Goal: Communication & Community: Share content

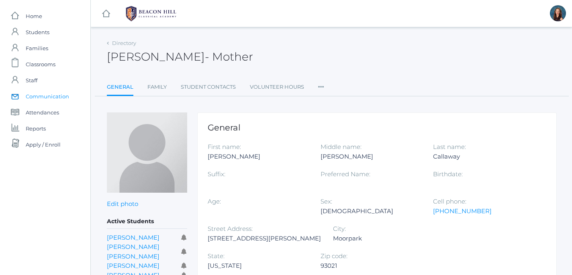
click at [44, 99] on span "Communication" at bounding box center [47, 96] width 43 height 16
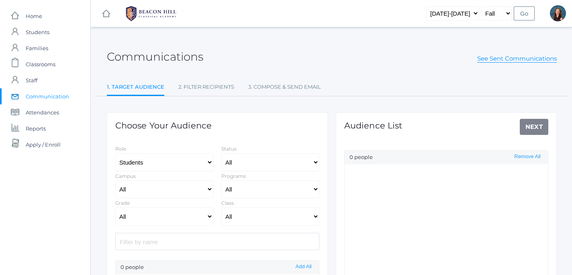
select select "Enrolled"
click at [205, 246] on input "search" at bounding box center [217, 241] width 204 height 17
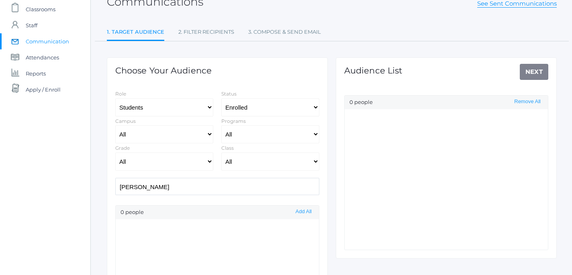
scroll to position [47, 0]
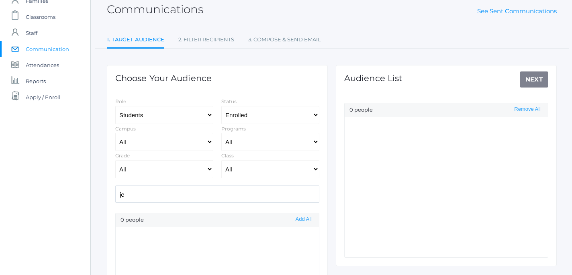
type input "j"
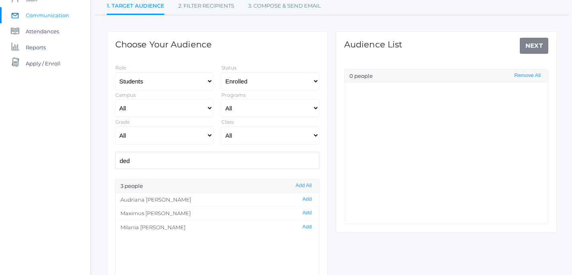
scroll to position [82, 0]
click at [309, 214] on button "Add" at bounding box center [307, 212] width 14 height 7
drag, startPoint x: 137, startPoint y: 162, endPoint x: 102, endPoint y: 159, distance: 35.5
click at [115, 159] on input "ded" at bounding box center [217, 159] width 204 height 17
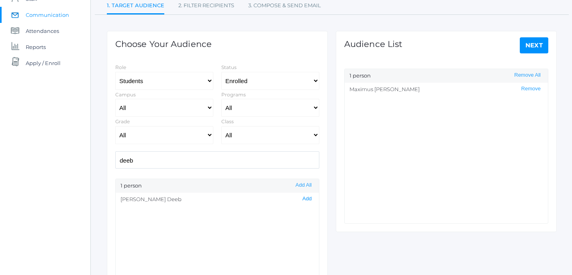
click at [308, 198] on button "Add" at bounding box center [307, 199] width 14 height 7
drag, startPoint x: 141, startPoint y: 161, endPoint x: 94, endPoint y: 156, distance: 47.7
click at [115, 156] on input "deeb" at bounding box center [217, 159] width 204 height 17
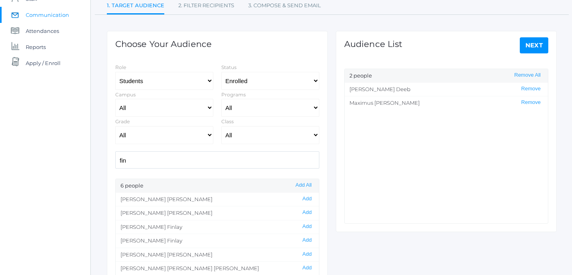
drag, startPoint x: 175, startPoint y: 159, endPoint x: 86, endPoint y: 157, distance: 88.8
click at [115, 157] on input "fin" at bounding box center [217, 159] width 204 height 17
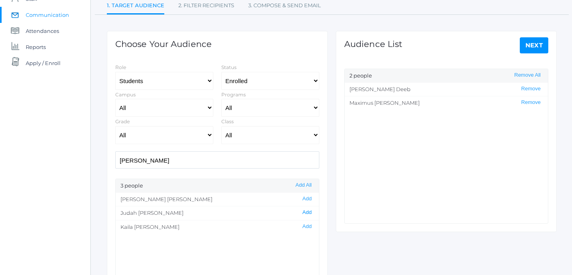
type input "[PERSON_NAME]"
click at [310, 213] on button "Add" at bounding box center [307, 212] width 14 height 7
drag, startPoint x: 147, startPoint y: 166, endPoint x: 100, endPoint y: 151, distance: 49.5
click at [115, 151] on input "[PERSON_NAME]" at bounding box center [217, 159] width 204 height 17
click at [304, 202] on button "Add" at bounding box center [307, 199] width 14 height 7
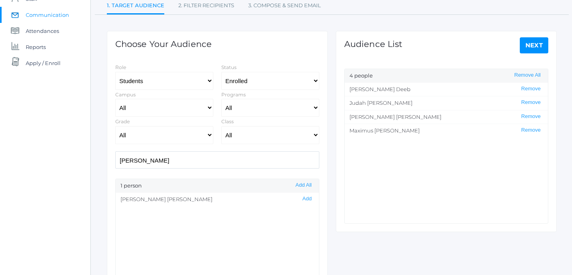
drag, startPoint x: 145, startPoint y: 162, endPoint x: 101, endPoint y: 153, distance: 44.7
click at [115, 153] on input "[PERSON_NAME]" at bounding box center [217, 159] width 204 height 17
click at [531, 90] on button "Remove" at bounding box center [531, 89] width 24 height 7
drag, startPoint x: 176, startPoint y: 164, endPoint x: 110, endPoint y: 153, distance: 66.1
click at [115, 153] on input "[PERSON_NAME]" at bounding box center [217, 159] width 204 height 17
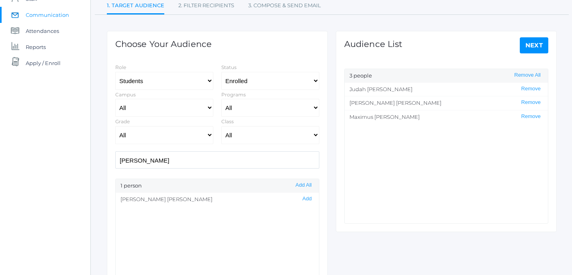
type input "b"
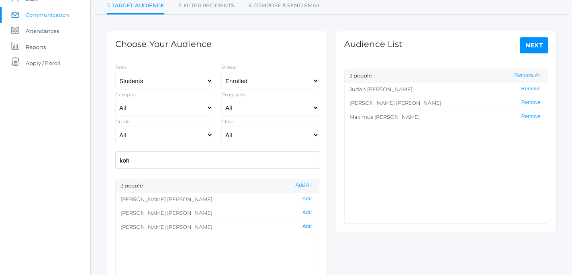
type input "koh"
click at [309, 225] on button "Add" at bounding box center [307, 226] width 14 height 7
click at [535, 48] on link "Next" at bounding box center [534, 45] width 29 height 16
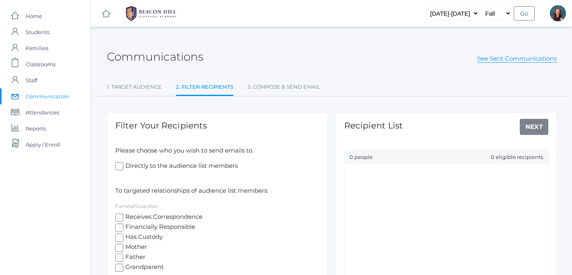
click at [123, 215] on input "Receives Correspondence" at bounding box center [119, 218] width 8 height 8
checkbox input "true"
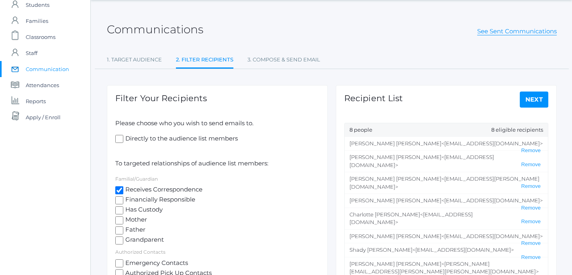
scroll to position [31, 0]
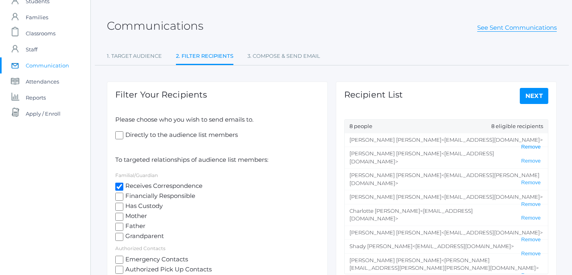
click at [534, 144] on button "Remove" at bounding box center [531, 147] width 24 height 7
click at [529, 237] on button "Remove" at bounding box center [531, 240] width 24 height 7
click at [533, 95] on link "Next" at bounding box center [534, 96] width 29 height 16
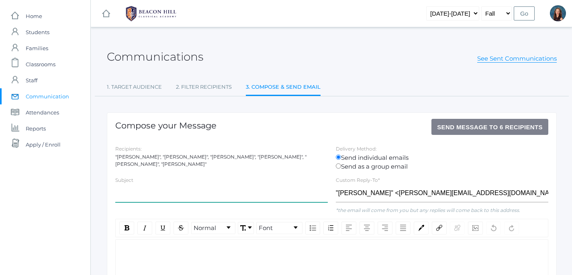
click at [183, 194] on input "text" at bounding box center [221, 193] width 212 height 18
type input "Chaperone Follow-up"
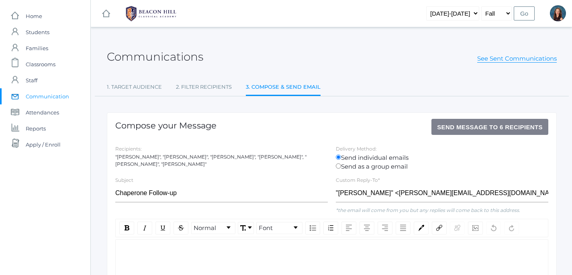
click at [145, 253] on div "rdw-editor" at bounding box center [332, 252] width 420 height 9
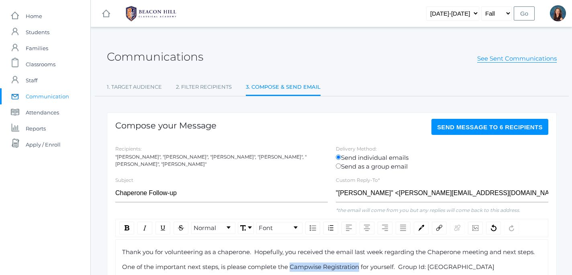
drag, startPoint x: 290, startPoint y: 265, endPoint x: 361, endPoint y: 268, distance: 70.4
click at [361, 268] on span "One of the important next steps, is please complete the Campwise Registration f…" at bounding box center [308, 267] width 372 height 8
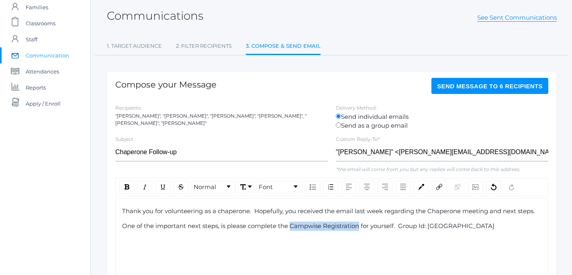
scroll to position [49, 0]
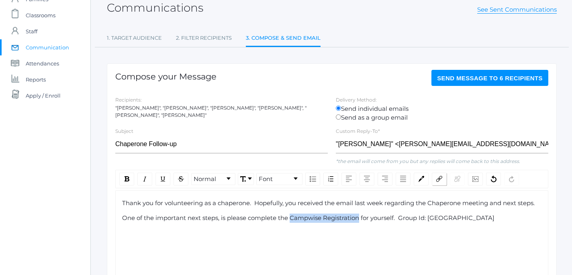
click at [443, 177] on div "rdw-link-control" at bounding box center [439, 179] width 15 height 13
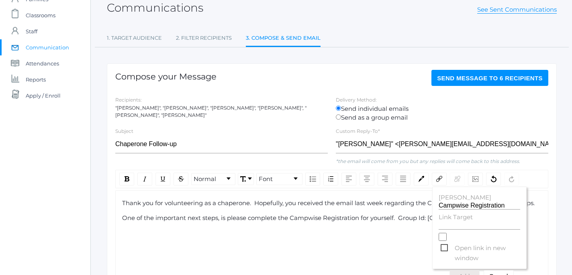
click at [454, 220] on label "Link Target" at bounding box center [480, 217] width 82 height 9
click at [454, 222] on input "Link Target" at bounding box center [480, 226] width 82 height 8
paste input "[URL][DOMAIN_NAME]"
click at [443, 246] on span "Open link in new window" at bounding box center [481, 248] width 80 height 10
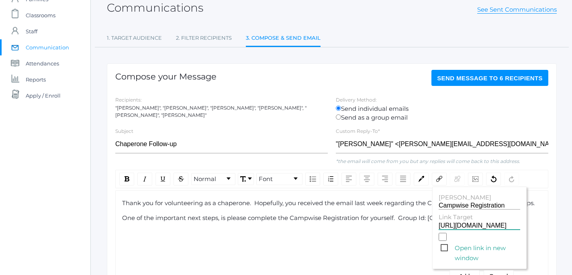
type input "[URL][DOMAIN_NAME]"
click at [443, 241] on input "Open link in new window" at bounding box center [443, 237] width 8 height 8
checkbox input "true"
click at [343, 236] on div "Thank you for volunteering as a chaperone. Hopefully, you received the email la…" at bounding box center [331, 245] width 433 height 110
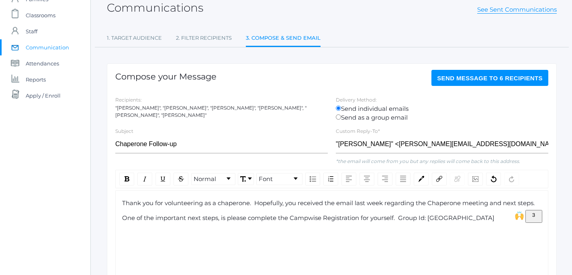
click at [484, 219] on div "One of the important next steps, is please complete the Campwise Registration f…" at bounding box center [332, 218] width 420 height 9
drag, startPoint x: 290, startPoint y: 218, endPoint x: 359, endPoint y: 220, distance: 69.1
click at [359, 220] on span "One of the important next steps, is please complete the Campwise Registration f…" at bounding box center [308, 218] width 372 height 8
click at [366, 244] on div "Thank you for volunteering as a chaperone. Hopefully, you received the email la…" at bounding box center [331, 245] width 433 height 110
click at [324, 241] on div "Thank you for volunteering as a chaperone. Hopefully, you received the email la…" at bounding box center [331, 245] width 433 height 110
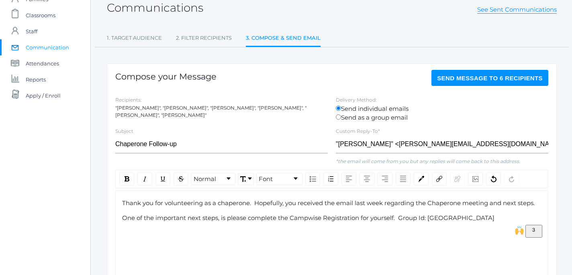
click at [303, 227] on div "Thank you for volunteering as a chaperone. Hopefully, you received the email la…" at bounding box center [332, 218] width 420 height 39
drag, startPoint x: 291, startPoint y: 219, endPoint x: 361, endPoint y: 219, distance: 70.3
click at [361, 219] on span "One of the important next steps, is please complete the Campwise Registration f…" at bounding box center [308, 218] width 372 height 8
click at [440, 179] on img "rdw-link-control" at bounding box center [439, 179] width 6 height 6
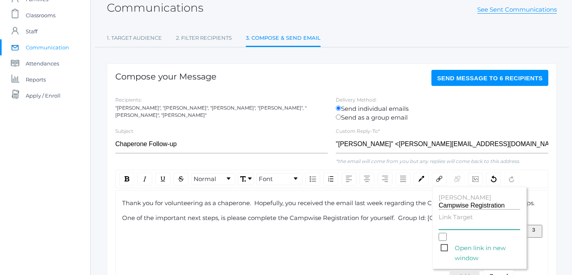
click at [447, 224] on input "Link Target" at bounding box center [480, 226] width 82 height 8
paste input "[URL][DOMAIN_NAME]"
click at [445, 247] on span "Open link in new window" at bounding box center [481, 248] width 80 height 10
type input "[URL][DOMAIN_NAME]"
click at [445, 241] on input "Open link in new window" at bounding box center [443, 237] width 8 height 8
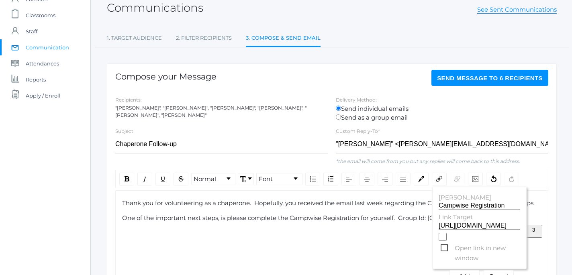
checkbox input "true"
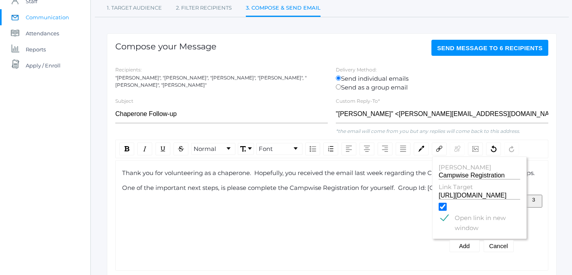
scroll to position [80, 0]
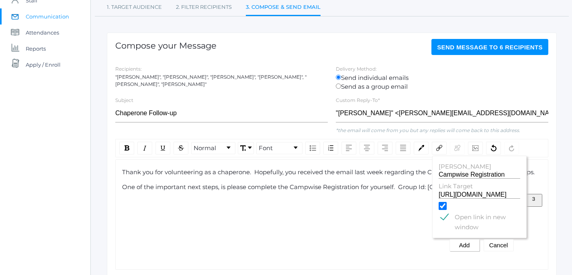
click at [464, 247] on button "Add" at bounding box center [464, 245] width 30 height 12
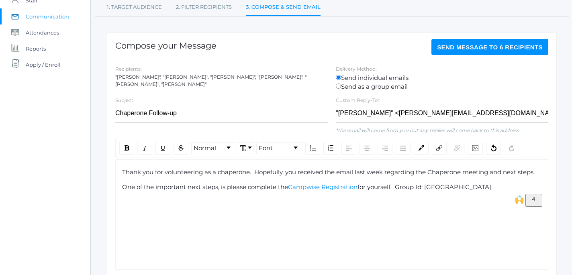
click at [486, 189] on div "One of the important next steps, is please complete the Campwise Registration f…" at bounding box center [332, 187] width 420 height 9
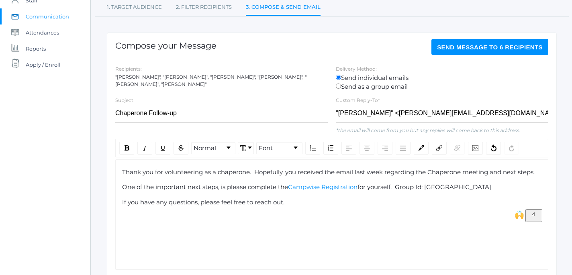
click at [490, 175] on span "Thank you for volunteering as a chaperone. Hopefully, you received the email la…" at bounding box center [328, 172] width 413 height 8
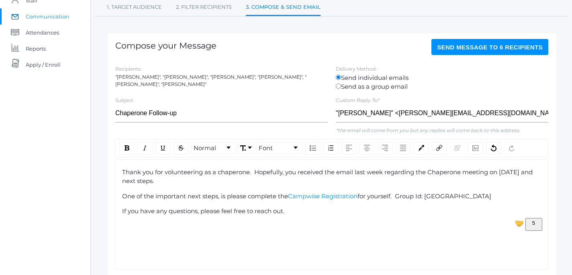
click at [302, 214] on div "If you have any questions, please feel free to reach out." at bounding box center [332, 211] width 420 height 9
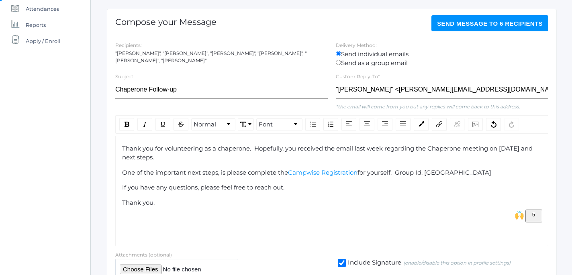
scroll to position [102, 0]
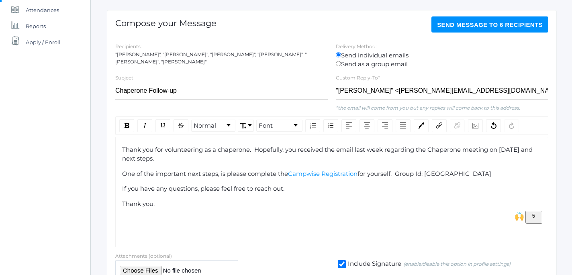
click at [481, 23] on span "Send Message to 6 recipients" at bounding box center [490, 24] width 106 height 7
